Goal: Transaction & Acquisition: Download file/media

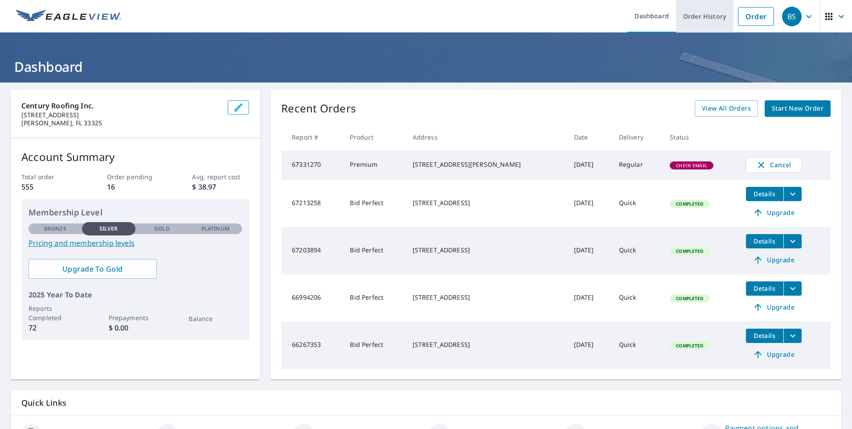
click at [707, 20] on link "Order History" at bounding box center [704, 16] width 57 height 33
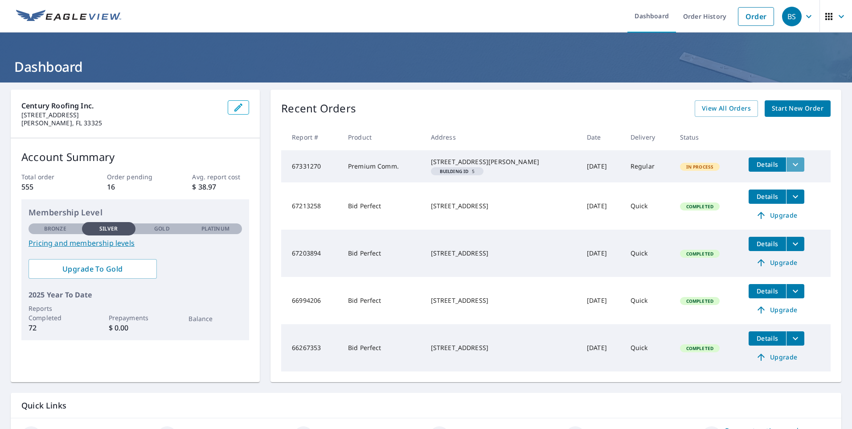
click at [792, 165] on icon "filesDropdownBtn-67331270" at bounding box center [794, 164] width 5 height 3
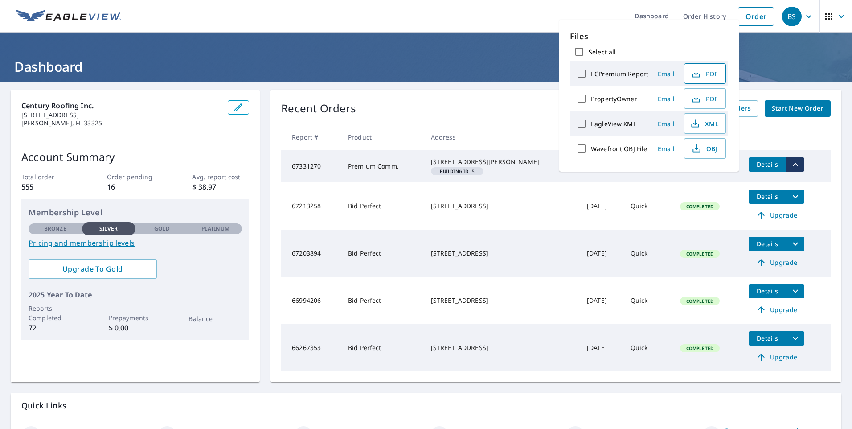
click at [711, 71] on span "PDF" at bounding box center [704, 73] width 29 height 11
click at [698, 72] on icon "button" at bounding box center [695, 73] width 11 height 11
click at [706, 72] on span "PDF" at bounding box center [704, 73] width 29 height 11
